Goal: Communication & Community: Answer question/provide support

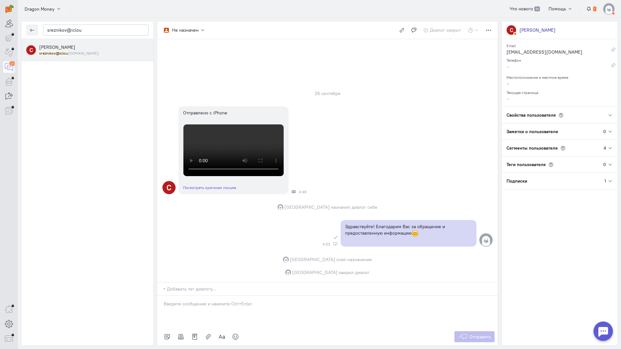
scroll to position [102, 0]
drag, startPoint x: 85, startPoint y: 30, endPoint x: 0, endPoint y: 27, distance: 85.4
click at [0, 27] on div "operator conversation-V1122-10000-3month 16" at bounding box center [310, 174] width 621 height 349
paste input "Archinek12265@g"
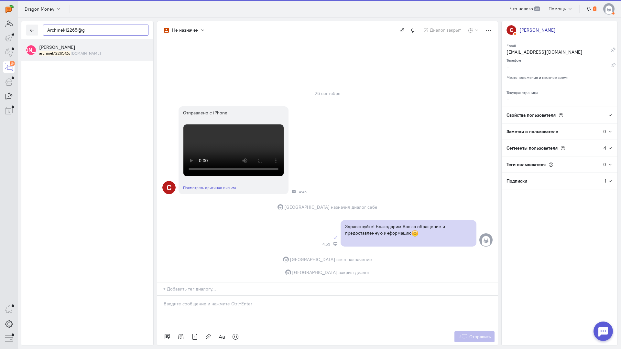
type input "Archinek12265@g"
click at [86, 54] on small "archinek12265@g [DOMAIN_NAME]" at bounding box center [70, 52] width 62 height 5
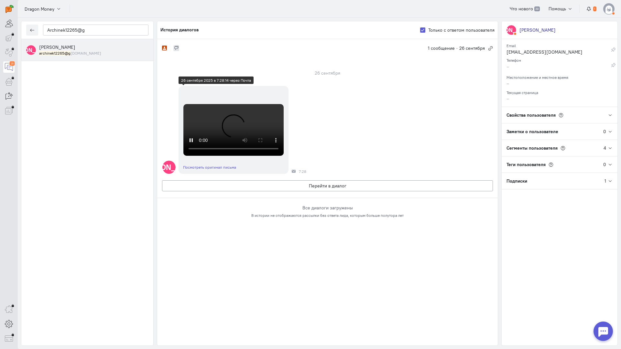
scroll to position [0, 0]
click at [412, 177] on div "[PERSON_NAME] Посмотреть оригинал письма 7:28" at bounding box center [327, 130] width 340 height 94
click at [277, 191] on button "Перейти в диалог" at bounding box center [327, 185] width 331 height 11
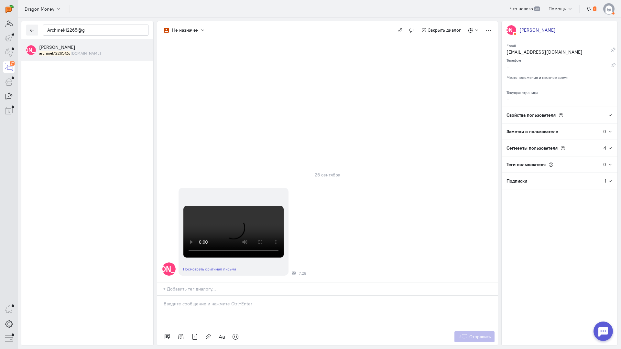
paste div
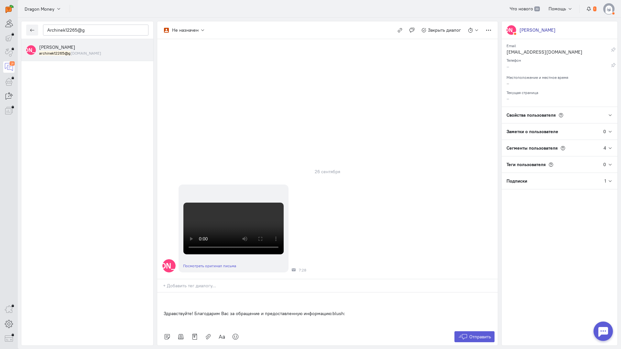
click at [163, 293] on div "Здравствуйте! Благодарим Вас за обращение и предоставленную информацию:blush:" at bounding box center [327, 311] width 340 height 36
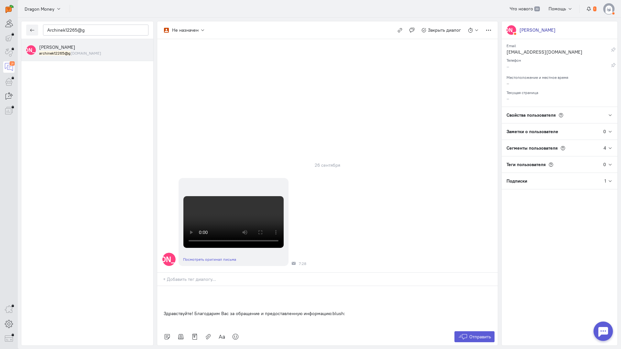
drag, startPoint x: 354, startPoint y: 278, endPoint x: 88, endPoint y: 269, distance: 266.0
click at [88, 269] on div "Archinek12265@g Е [PERSON_NAME] archinek12265@g [DOMAIN_NAME] Не назначен Не на…" at bounding box center [319, 183] width 603 height 331
click at [161, 286] on div "Здравствуйте! Благодарим Вас за обращение и предоставленную информацию:blush:" at bounding box center [327, 307] width 340 height 42
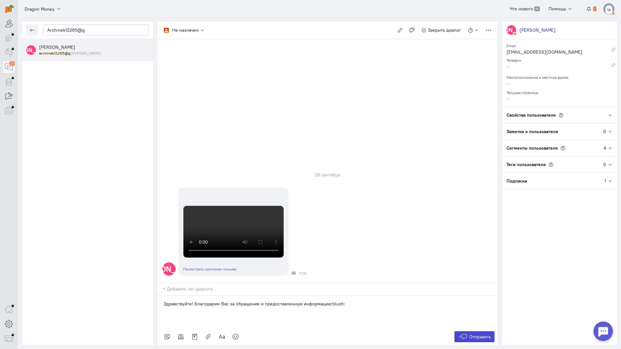
click at [455, 331] on button "Отправить" at bounding box center [474, 336] width 40 height 11
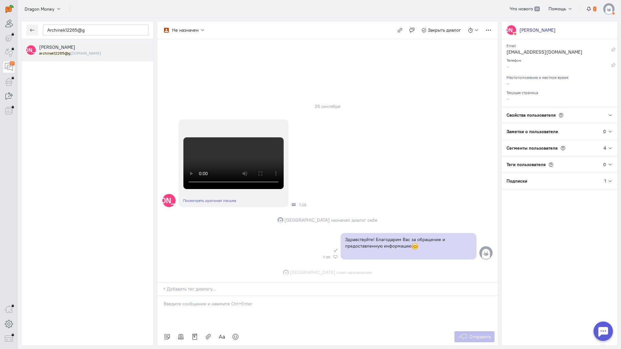
scroll to position [225, 0]
